Goal: Navigation & Orientation: Find specific page/section

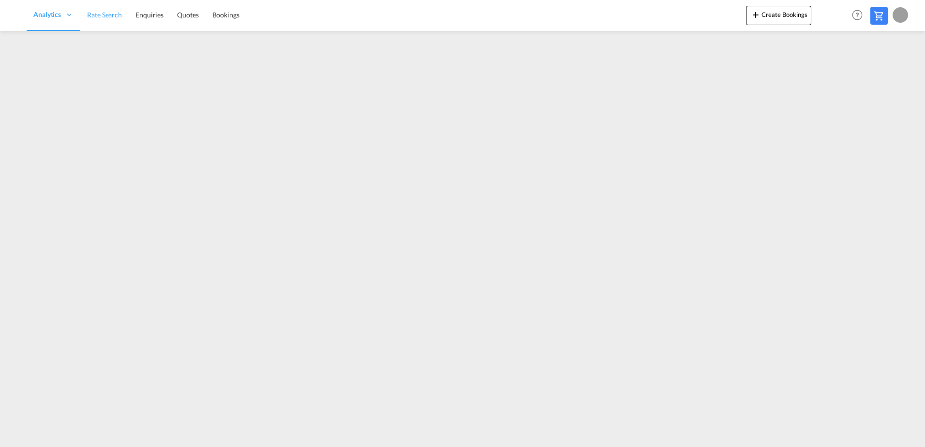
click at [111, 19] on span "Rate Search" at bounding box center [104, 15] width 35 height 8
click at [105, 16] on span "Rate Search" at bounding box center [104, 14] width 35 height 8
click at [117, 19] on link "Rate Search" at bounding box center [104, 15] width 49 height 31
click at [151, 15] on span "Enquiries" at bounding box center [150, 15] width 28 height 8
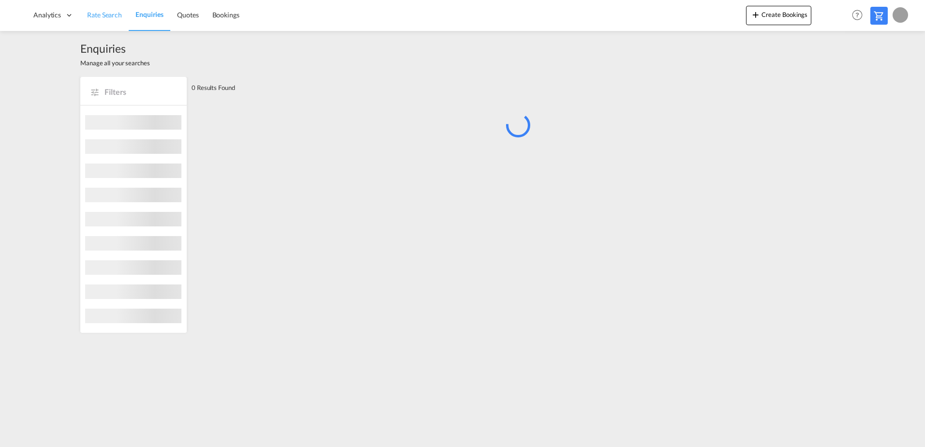
click at [105, 17] on span "Rate Search" at bounding box center [104, 15] width 35 height 8
